Goal: Transaction & Acquisition: Book appointment/travel/reservation

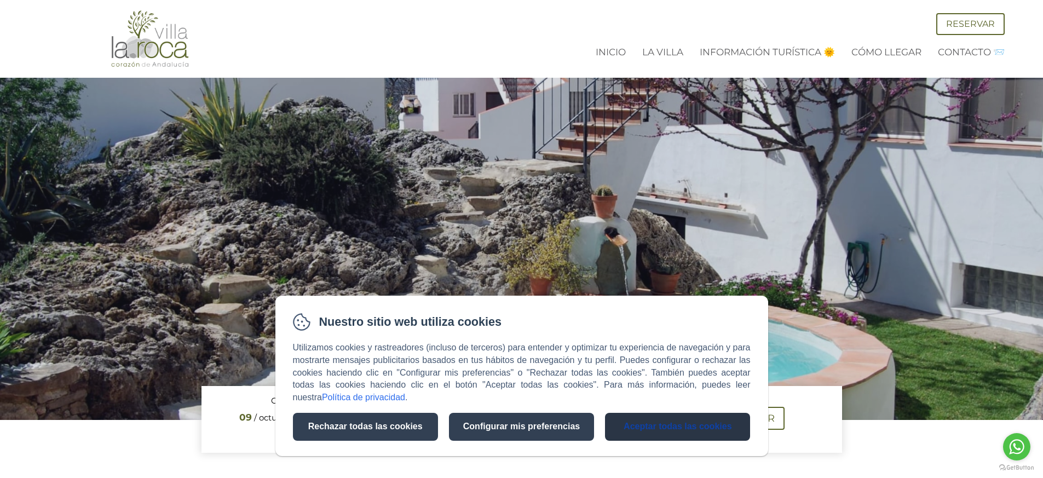
click at [662, 415] on button "Aceptar todas las cookies" at bounding box center [677, 427] width 145 height 28
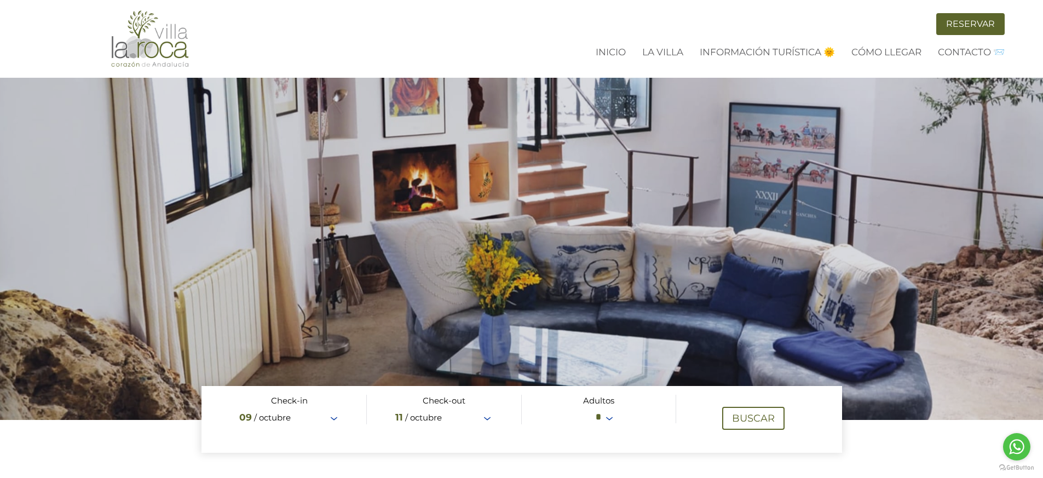
click at [965, 21] on link "Reservar" at bounding box center [970, 24] width 68 height 22
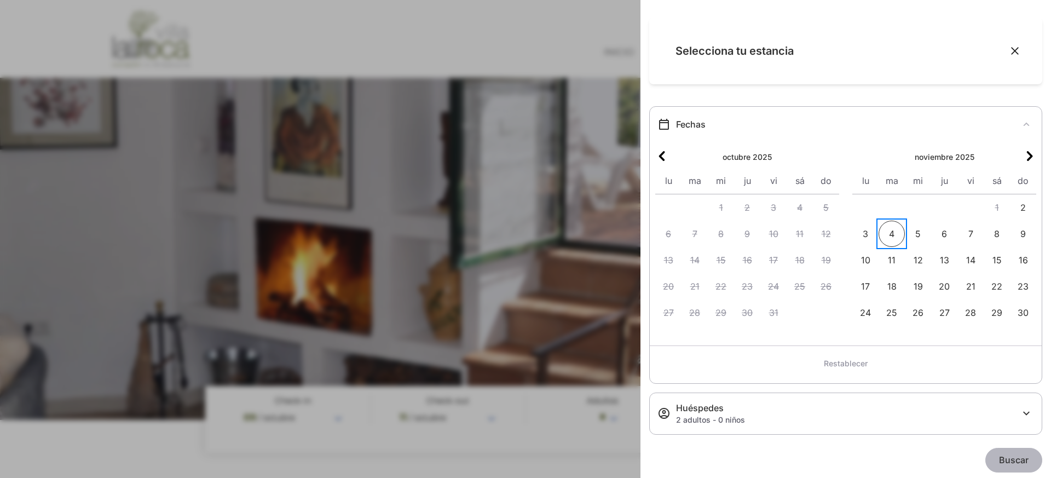
click at [888, 233] on span "4" at bounding box center [891, 234] width 26 height 26
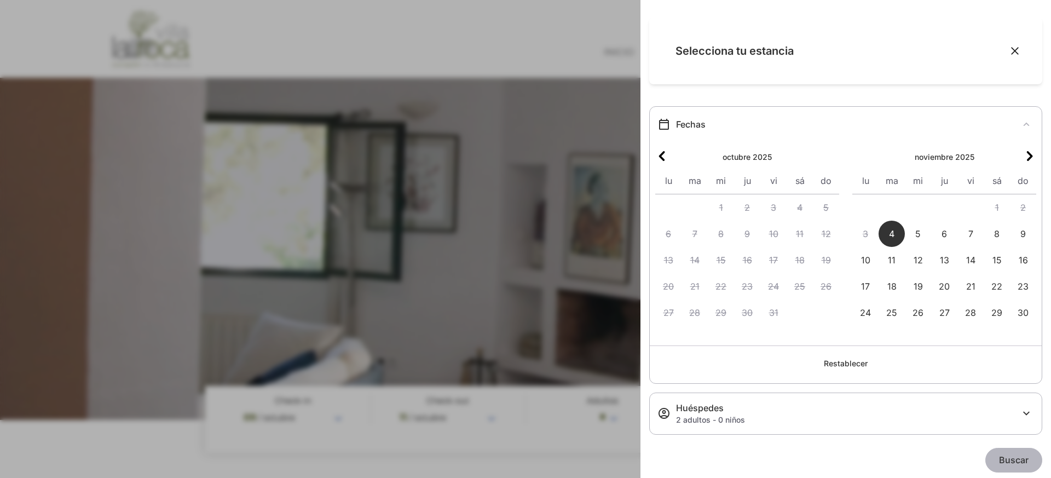
click at [1004, 447] on div "Buscar" at bounding box center [845, 460] width 393 height 51
click at [971, 262] on span "14" at bounding box center [970, 260] width 26 height 26
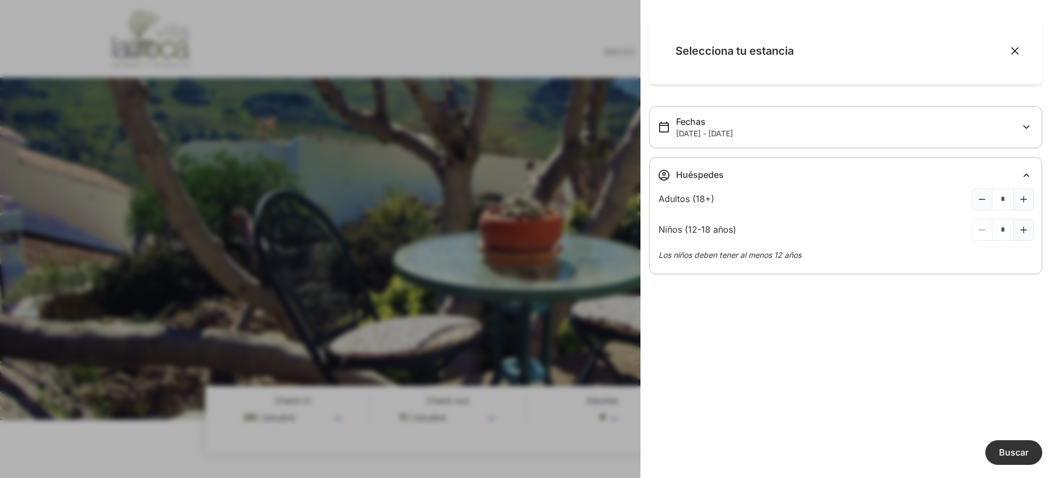
click at [1009, 449] on span "Buscar" at bounding box center [1014, 452] width 30 height 11
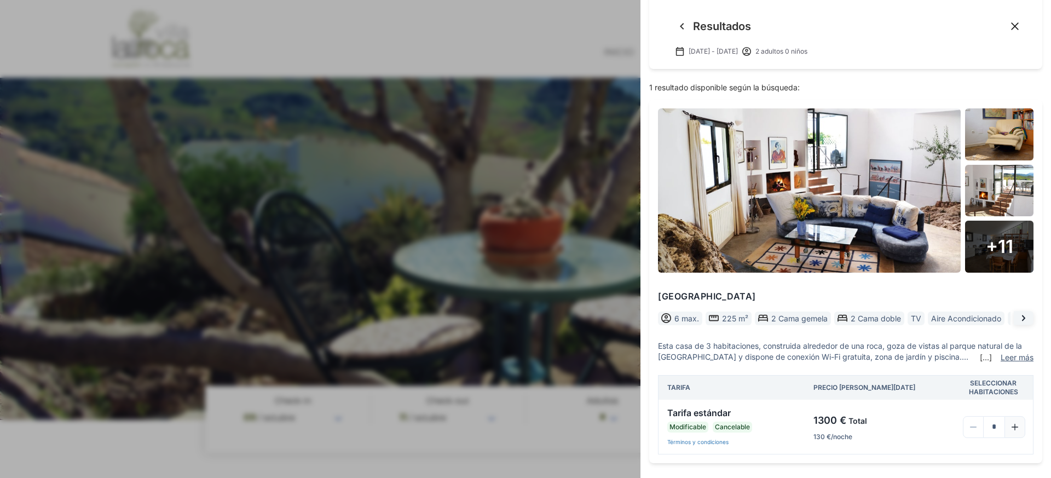
scroll to position [27, 0]
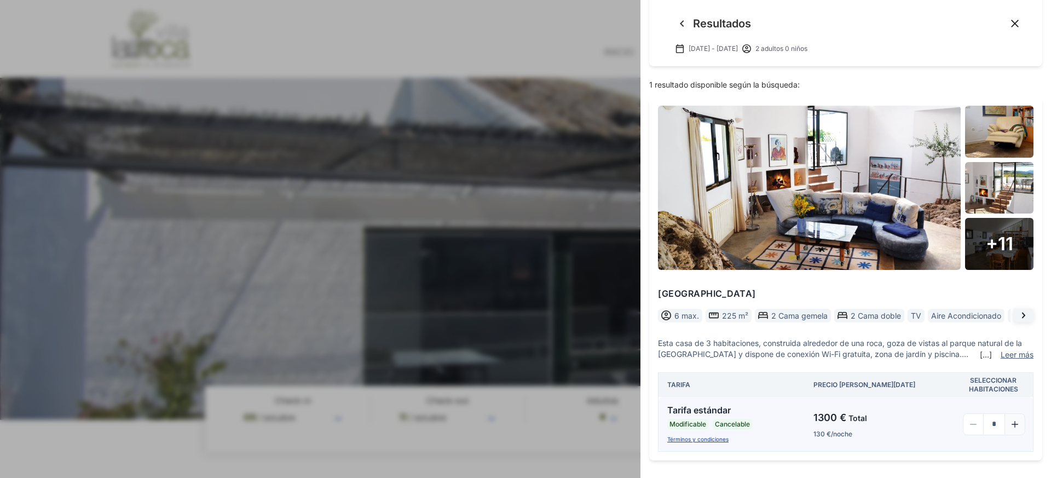
click at [695, 441] on button "Términos y condiciones" at bounding box center [697, 439] width 61 height 8
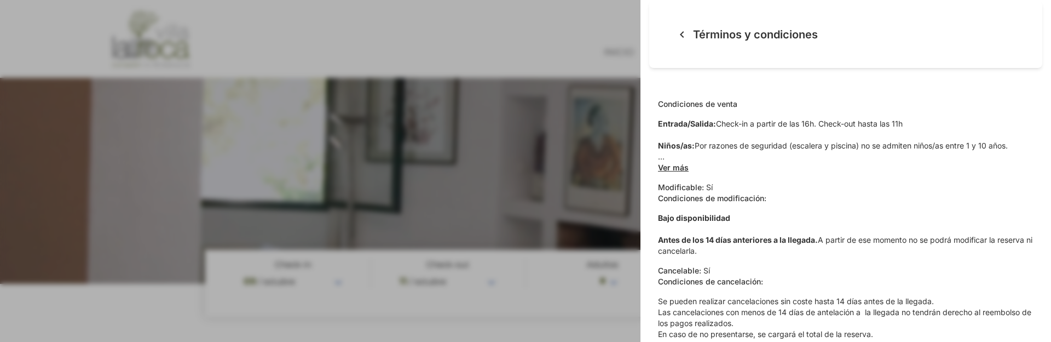
scroll to position [40, 0]
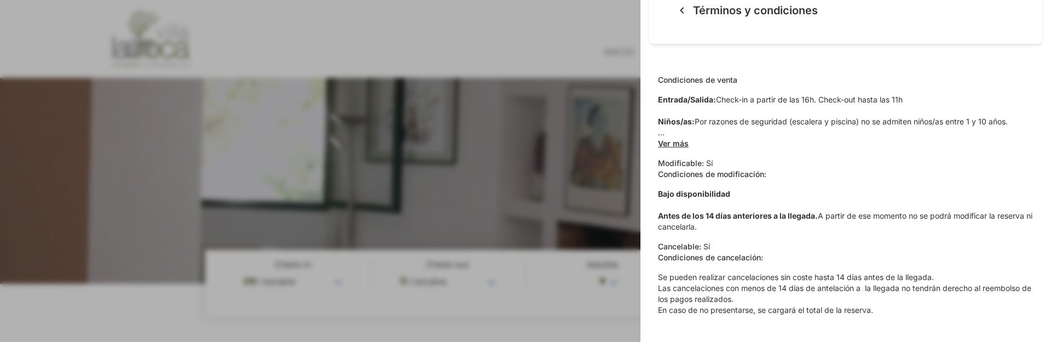
click at [683, 14] on icon "Volver a la página anterior" at bounding box center [681, 10] width 13 height 13
